Goal: Find contact information: Find contact information

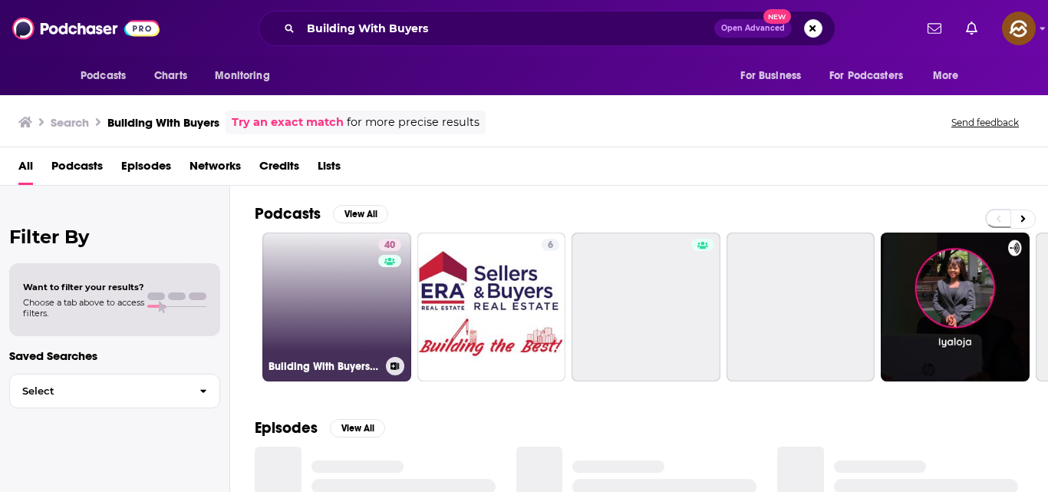
click at [356, 305] on link "40 Building With Buyers: Startup Marketing and Growth Fueled By Customers" at bounding box center [336, 306] width 149 height 149
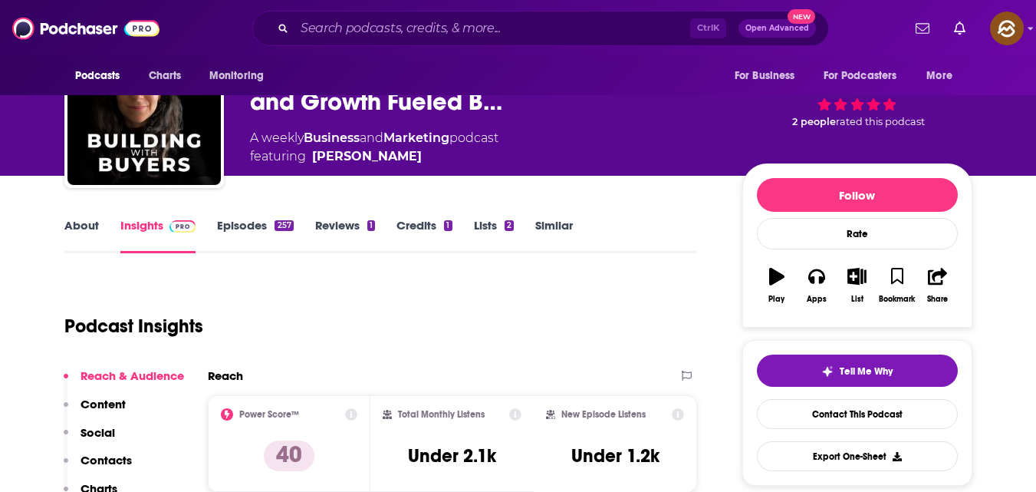
scroll to position [13, 0]
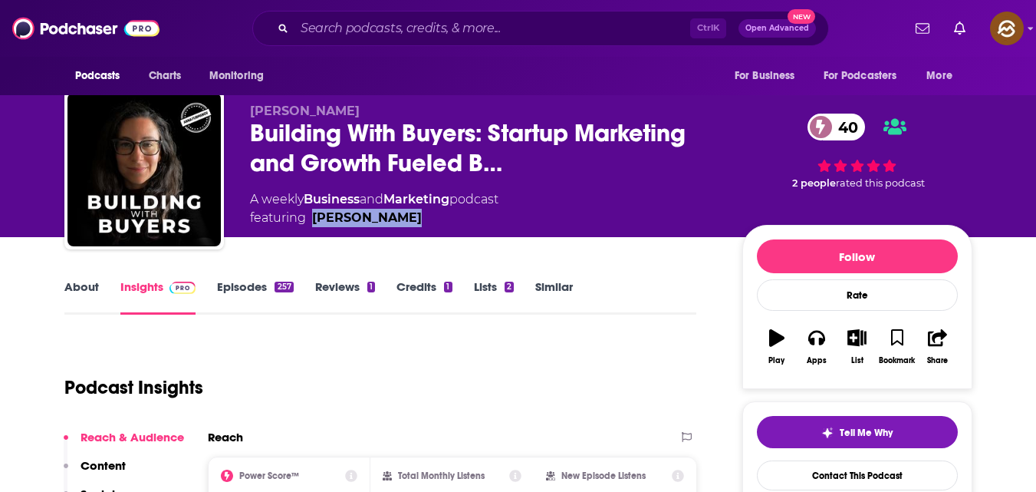
drag, startPoint x: 312, startPoint y: 219, endPoint x: 430, endPoint y: 232, distance: 118.9
click at [430, 232] on div "[PERSON_NAME] Building With Buyers: Startup Marketing and Growth Fueled B… 40 A…" at bounding box center [611, 173] width 723 height 139
copy div "[PERSON_NAME]"
click at [851, 466] on link "Contact This Podcast" at bounding box center [857, 475] width 201 height 30
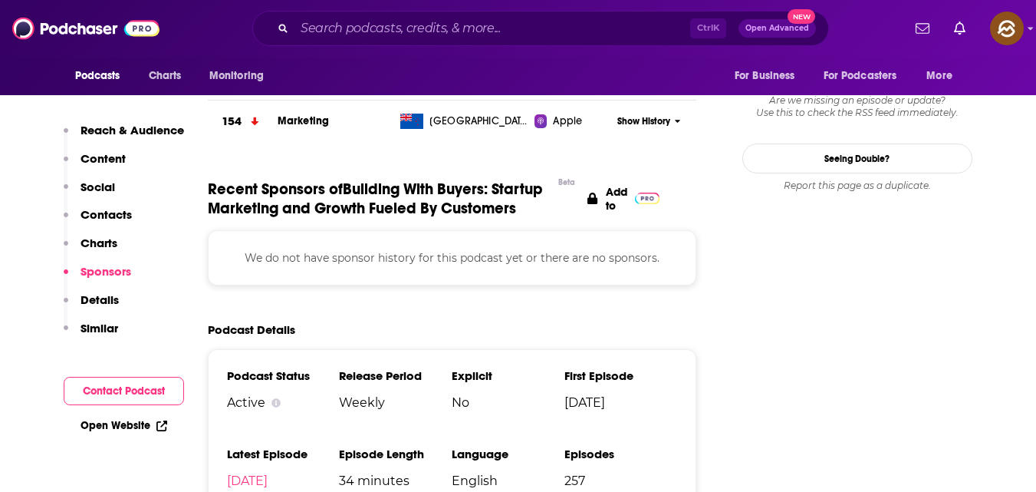
scroll to position [1457, 0]
click at [120, 392] on button "Contact Podcast" at bounding box center [124, 391] width 120 height 28
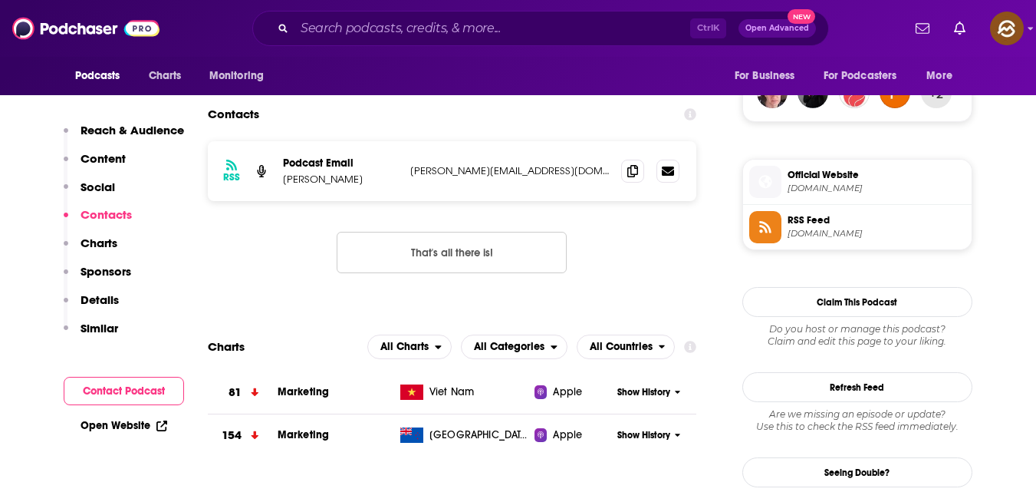
scroll to position [1029, 0]
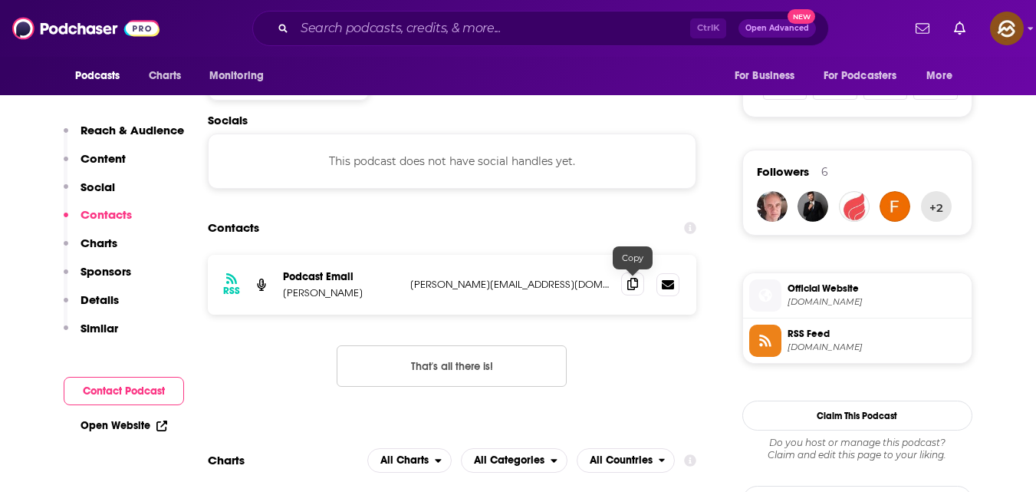
click at [631, 286] on icon at bounding box center [632, 284] width 11 height 12
click at [444, 27] on input "Search podcasts, credits, & more..." at bounding box center [493, 28] width 396 height 25
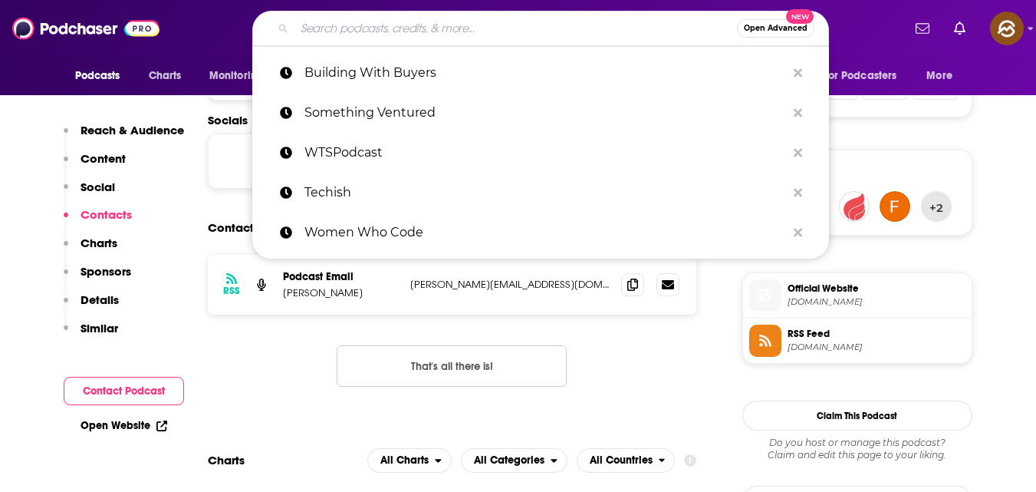
paste input "TBPN"
type input "TBPN"
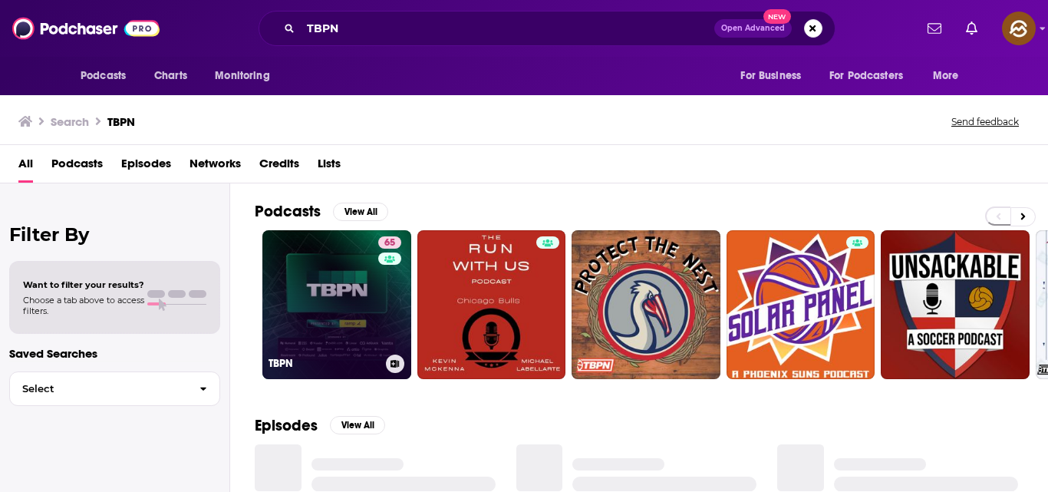
click at [344, 343] on link "65 TBPN" at bounding box center [336, 304] width 149 height 149
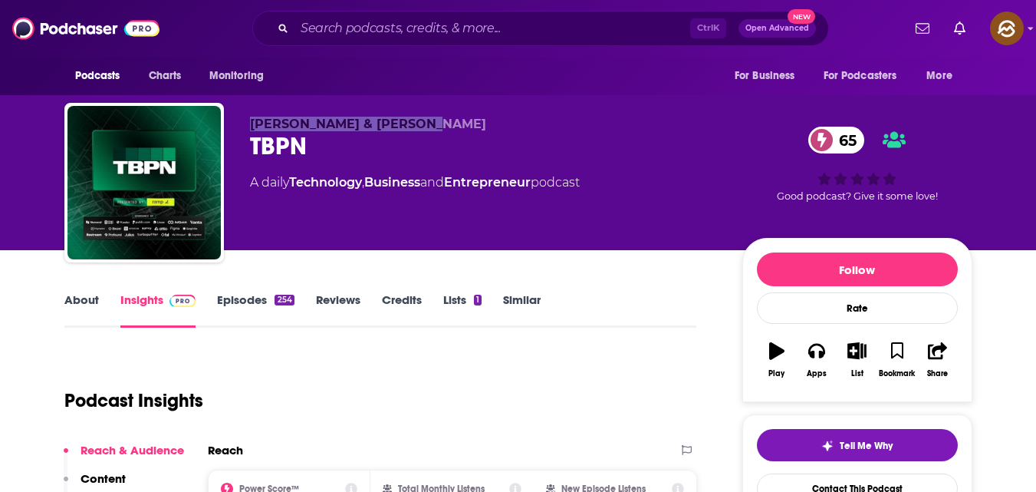
drag, startPoint x: 246, startPoint y: 120, endPoint x: 418, endPoint y: 120, distance: 171.8
click at [418, 120] on div "[PERSON_NAME] & [PERSON_NAME] TBPN 65 A daily Technology , Business and Entrepr…" at bounding box center [518, 186] width 908 height 166
copy span "[PERSON_NAME] & [PERSON_NAME]"
click at [840, 487] on link "Contact This Podcast" at bounding box center [857, 488] width 201 height 30
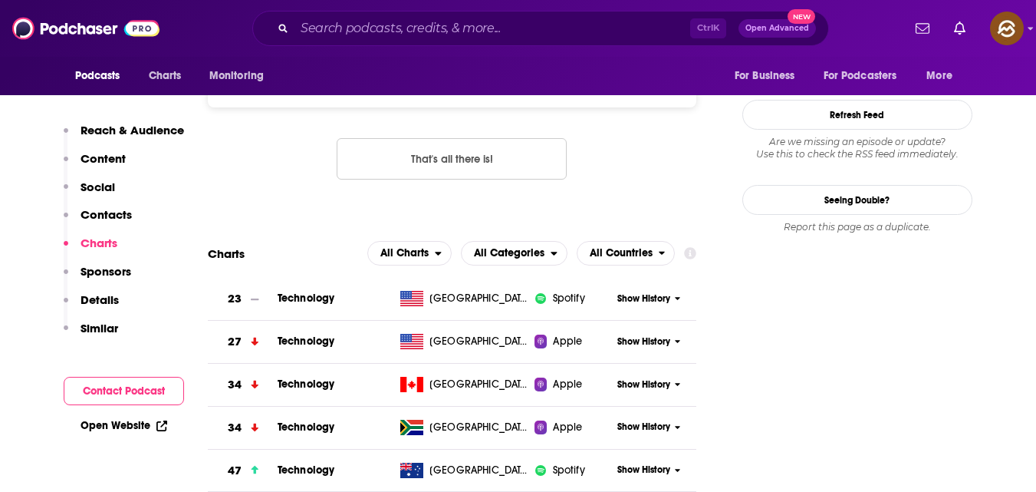
scroll to position [1661, 0]
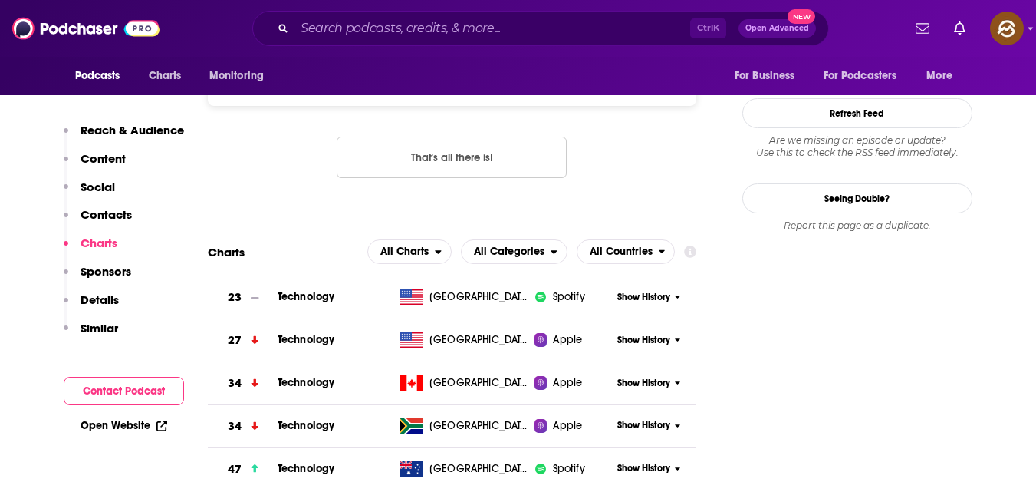
click at [81, 386] on button "Contact Podcast" at bounding box center [124, 391] width 120 height 28
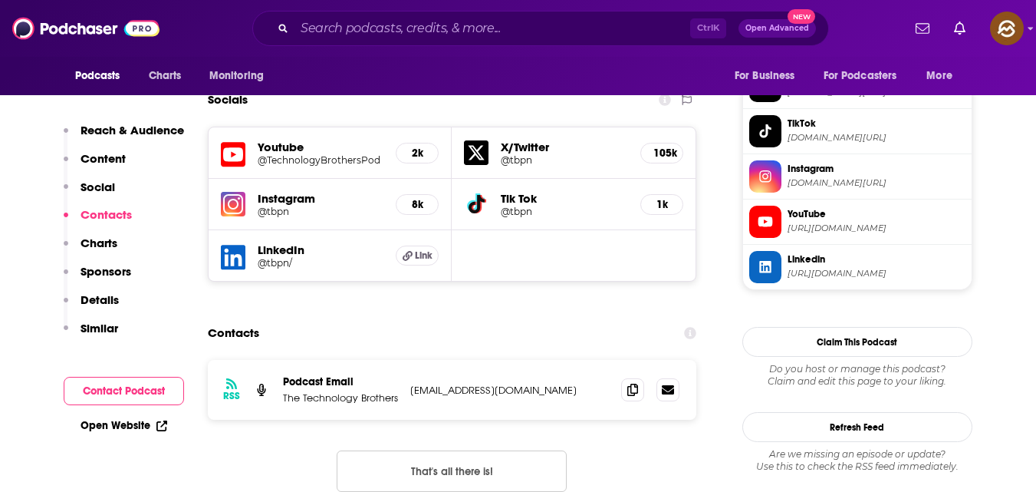
scroll to position [1344, 0]
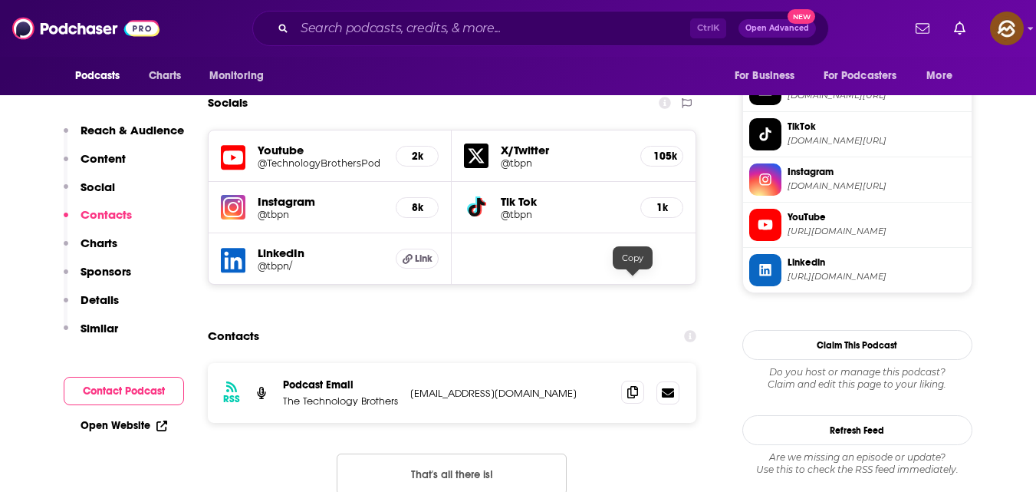
click at [629, 386] on icon at bounding box center [632, 392] width 11 height 12
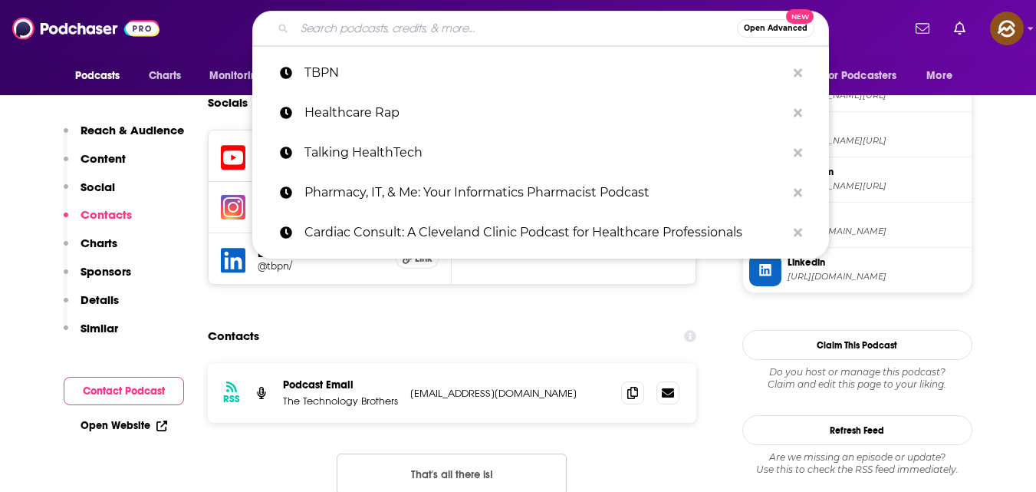
click at [357, 26] on input "Search podcasts, credits, & more..." at bounding box center [516, 28] width 443 height 25
paste input "Medsider: Learn from Medtech and Healthtech Founders and CEOs"
type input "Medsider: Learn from Medtech and Healthtech Founders and CEOs"
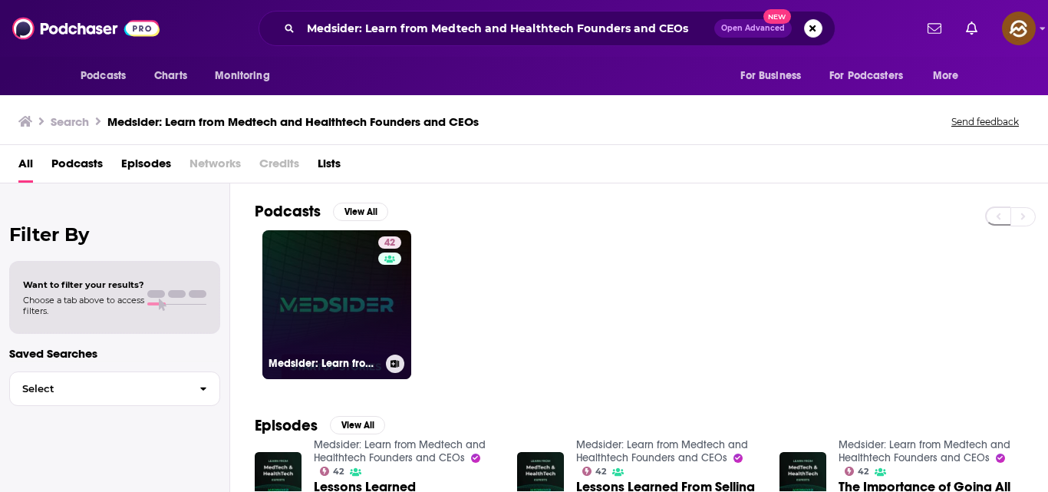
click at [297, 277] on link "42 Medsider: Learn from Medtech and Healthtech Founders and CEOs" at bounding box center [336, 304] width 149 height 149
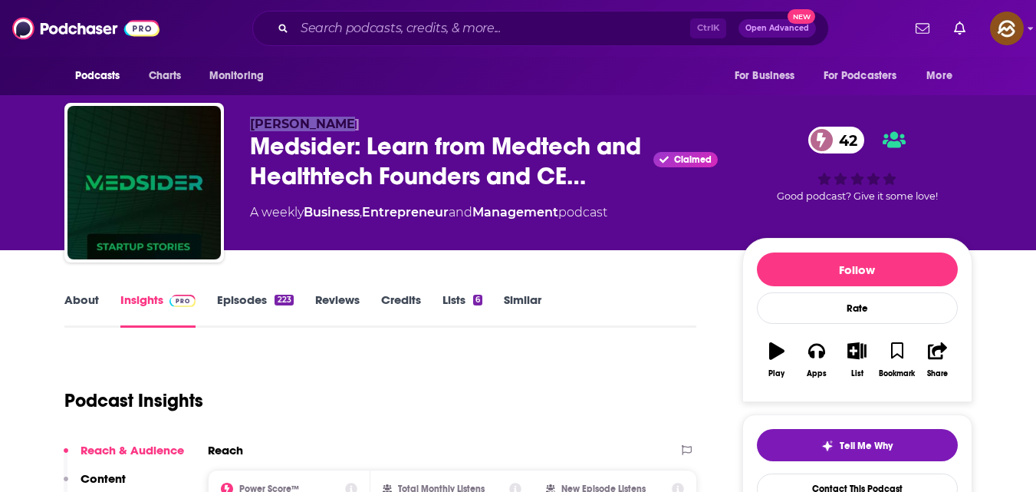
drag, startPoint x: 252, startPoint y: 123, endPoint x: 336, endPoint y: 128, distance: 83.8
click at [336, 128] on p "[PERSON_NAME]" at bounding box center [484, 124] width 468 height 15
copy span "[PERSON_NAME]"
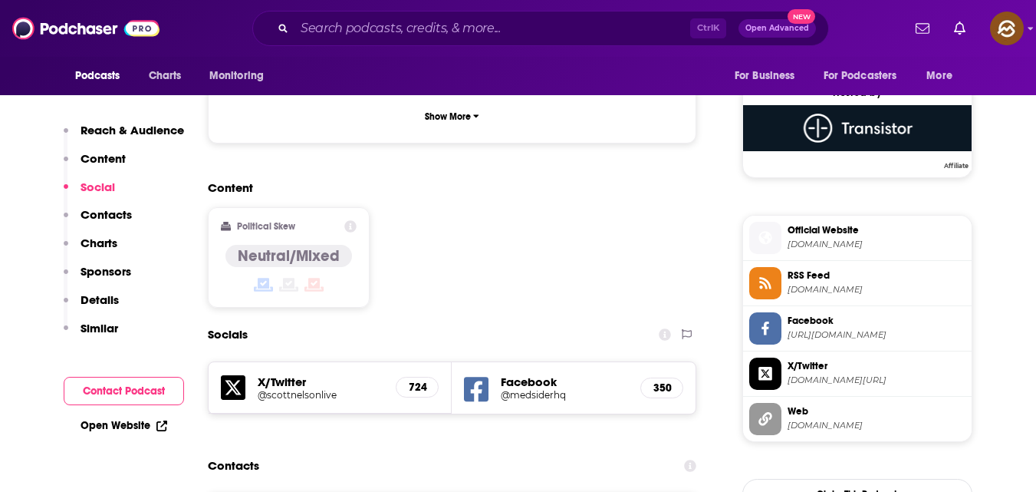
scroll to position [1101, 0]
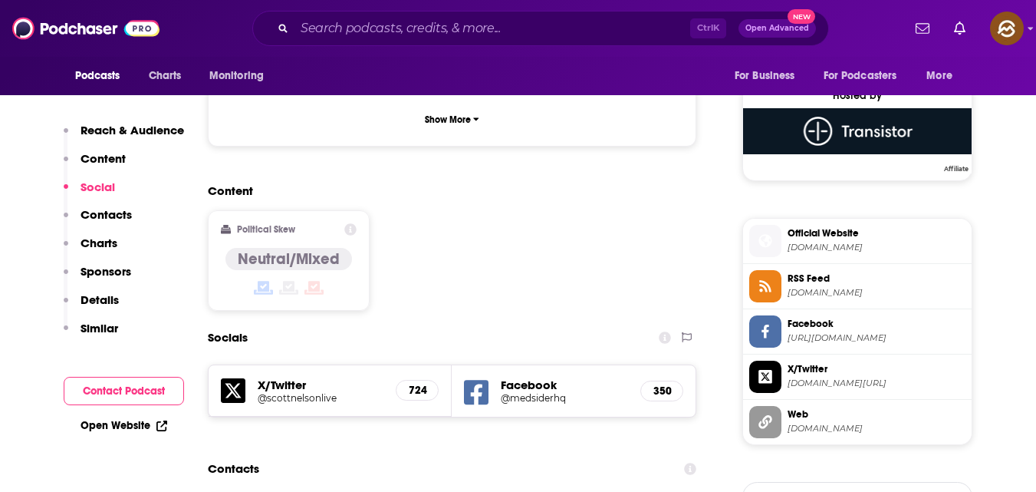
click at [163, 387] on button "Contact Podcast" at bounding box center [124, 391] width 120 height 28
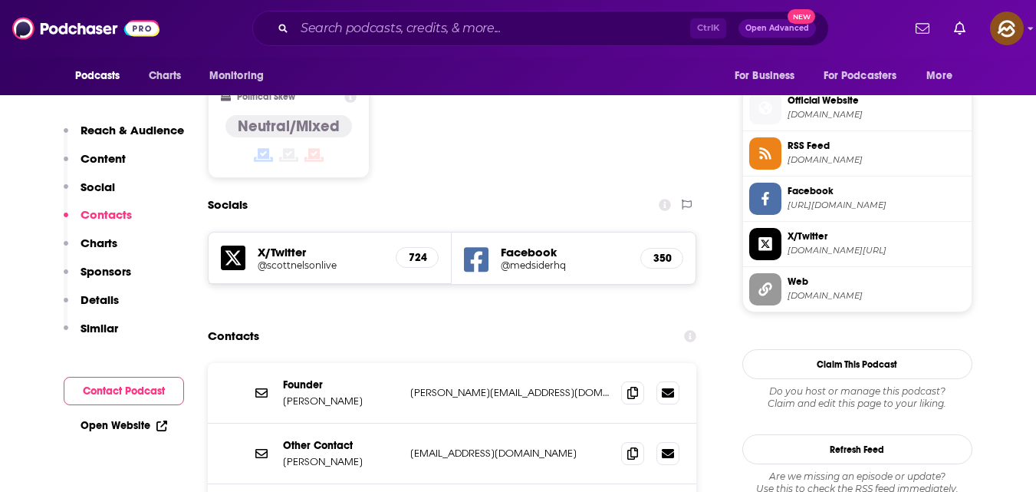
scroll to position [1246, 0]
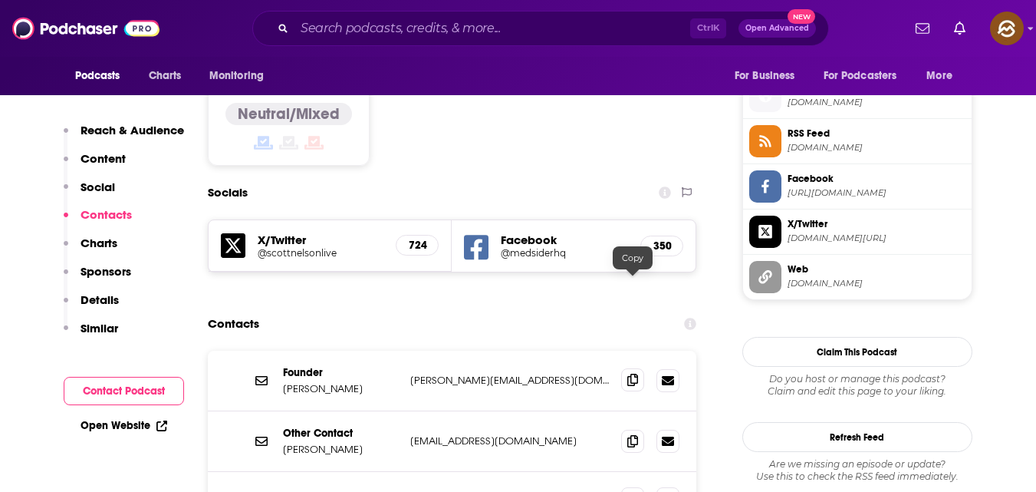
click at [634, 374] on icon at bounding box center [632, 380] width 11 height 12
click at [633, 434] on icon at bounding box center [632, 440] width 11 height 12
click at [639, 486] on span at bounding box center [632, 497] width 23 height 23
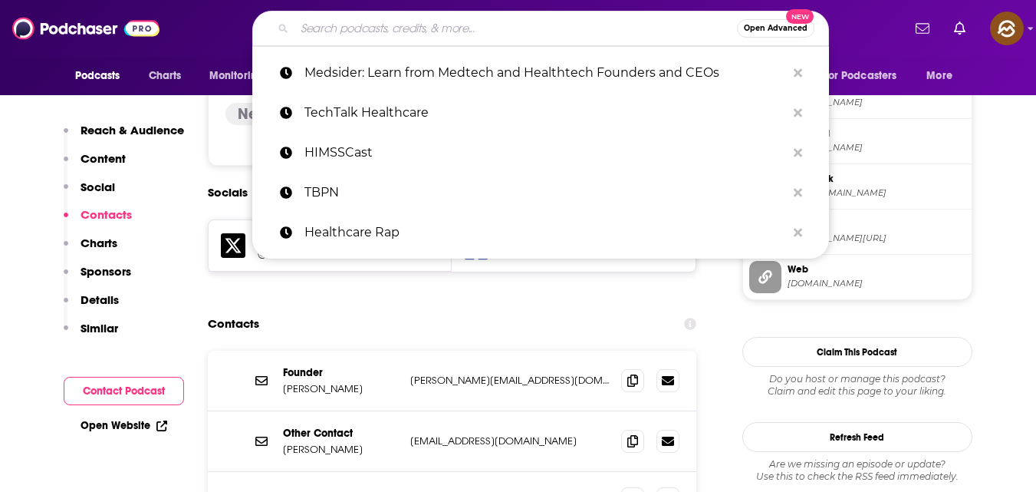
click at [420, 20] on input "Search podcasts, credits, & more..." at bounding box center [516, 28] width 443 height 25
paste input "Podcast: Making Waves in Health Tech"
type input "Podcast: Making Waves in Health Tech"
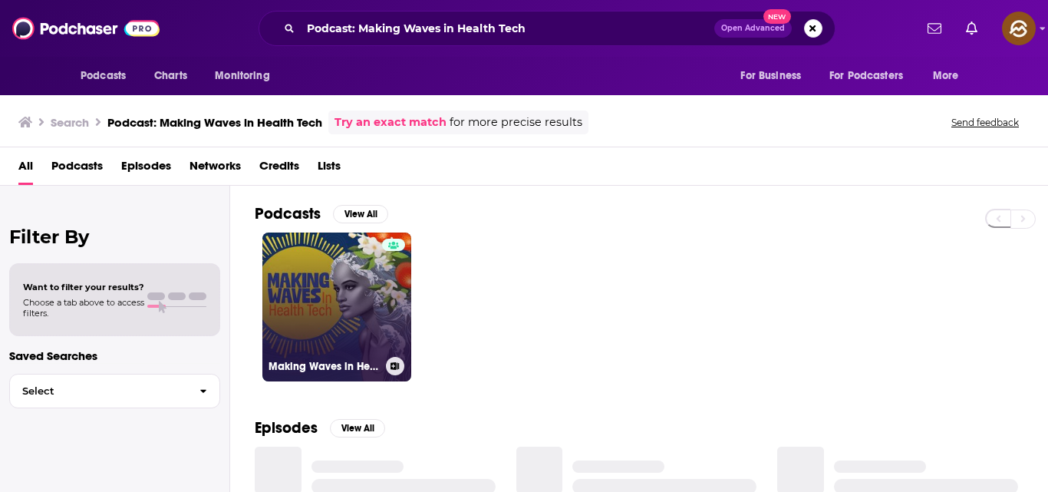
click at [328, 288] on link "Making Waves in Health Tech" at bounding box center [336, 306] width 149 height 149
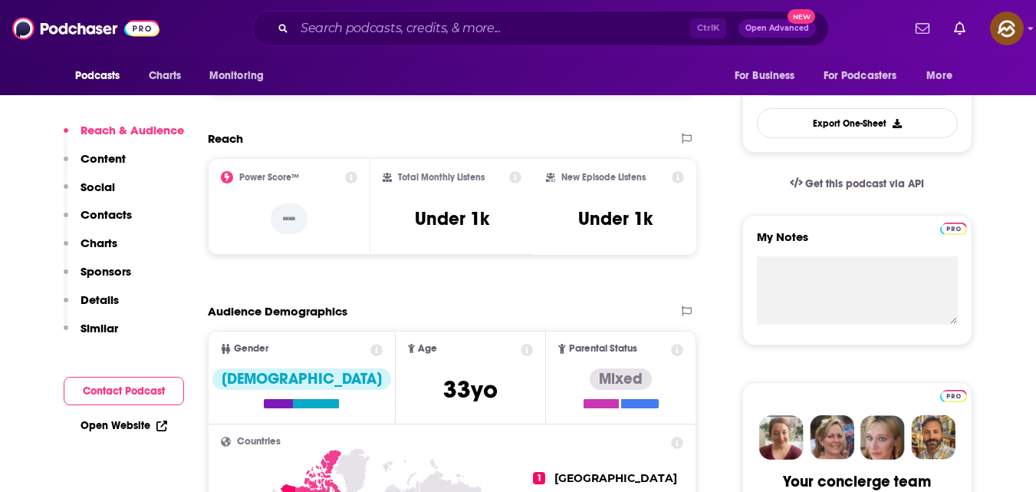
scroll to position [408, 0]
click at [121, 211] on p "Contacts" at bounding box center [106, 214] width 51 height 15
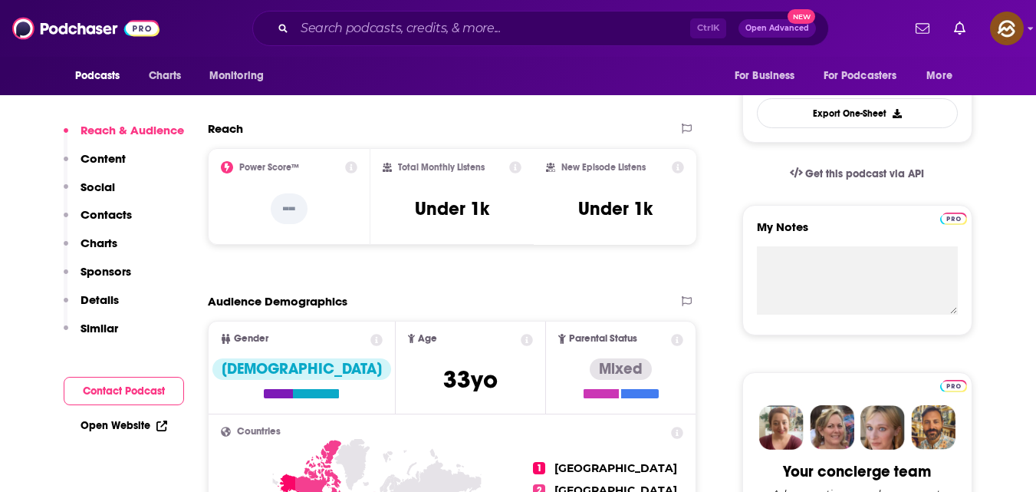
scroll to position [417, 0]
